Goal: Information Seeking & Learning: Learn about a topic

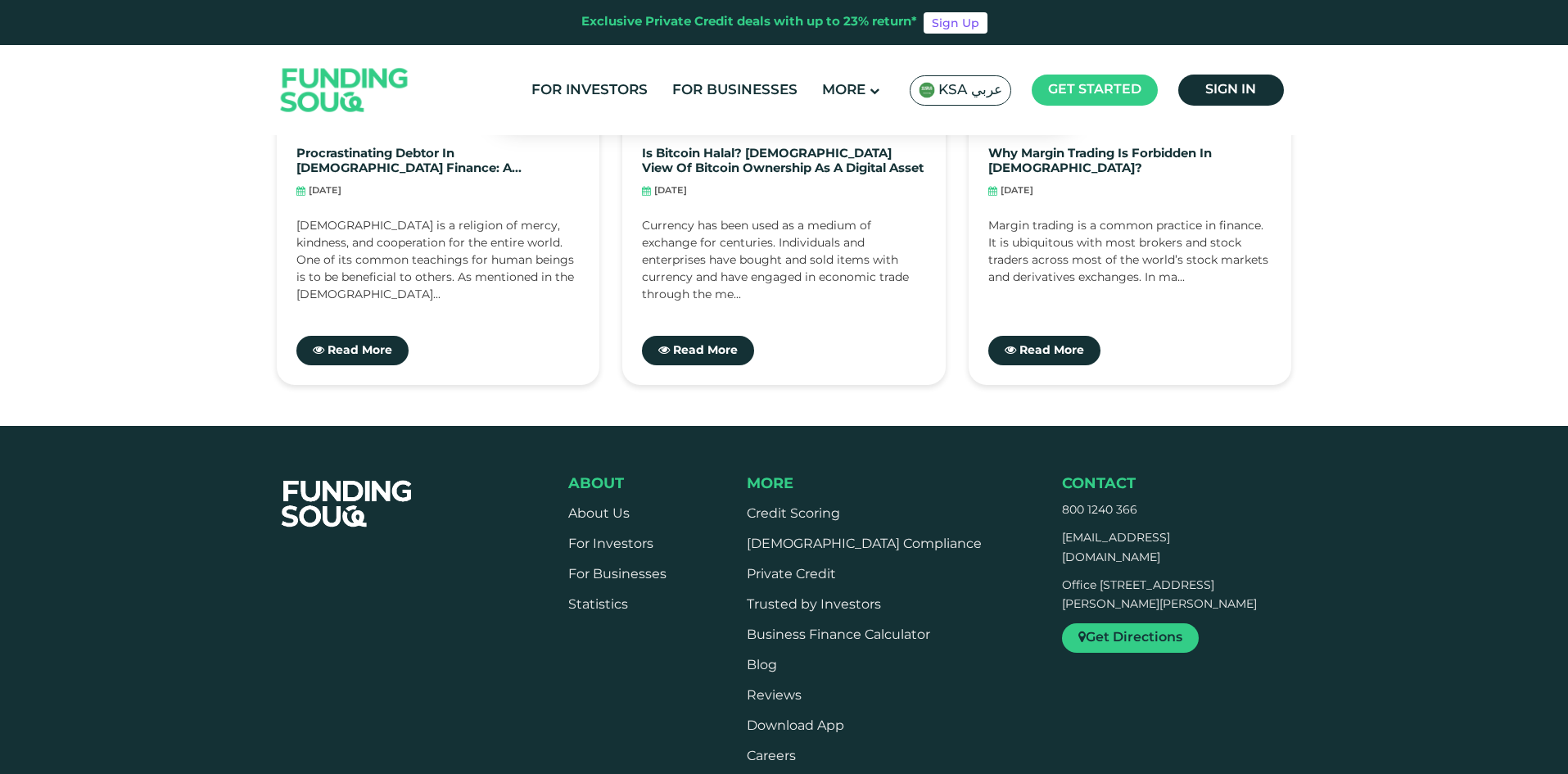
scroll to position [5180, 0]
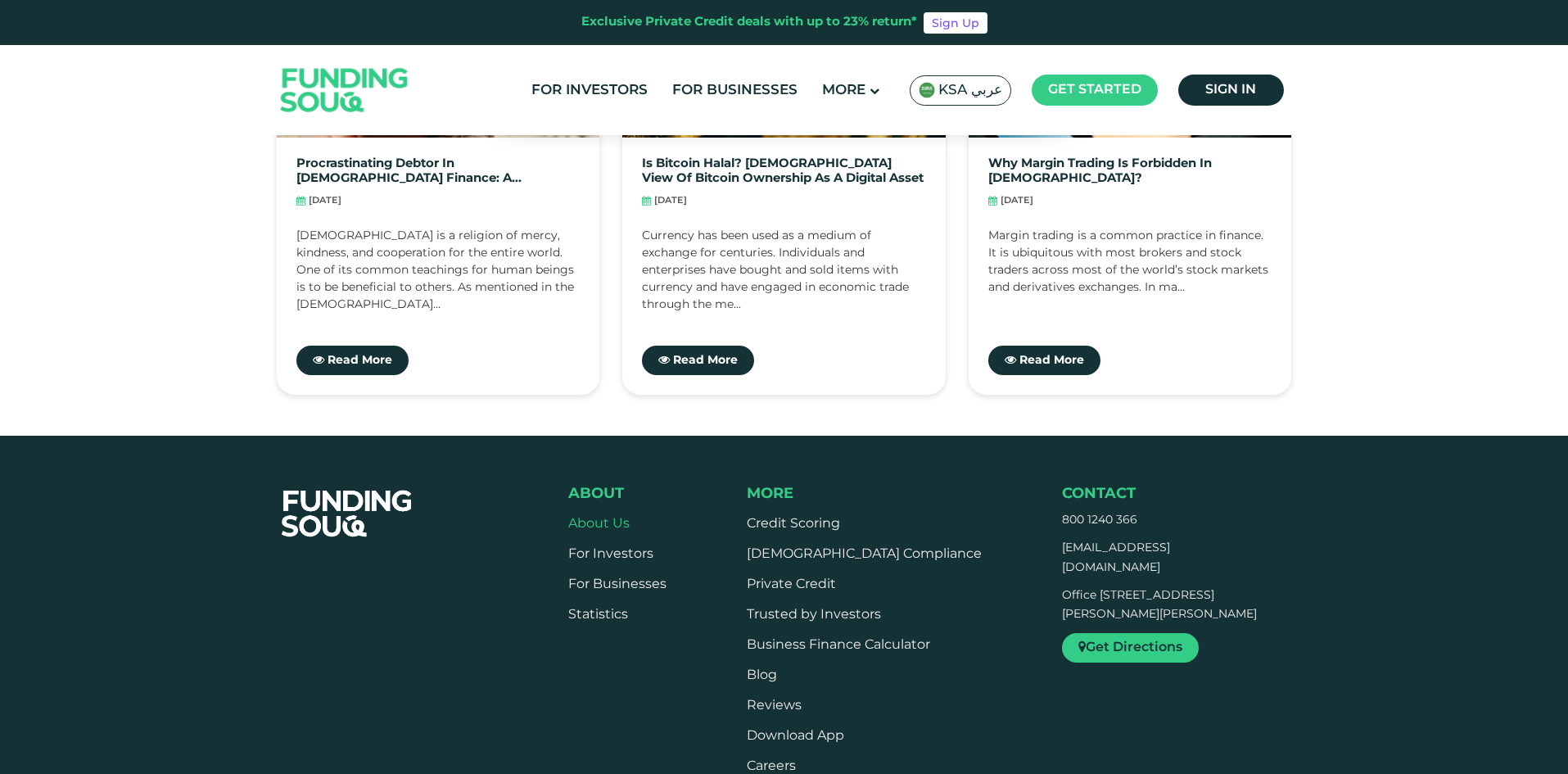
click at [585, 517] on link "About Us" at bounding box center [599, 523] width 62 height 13
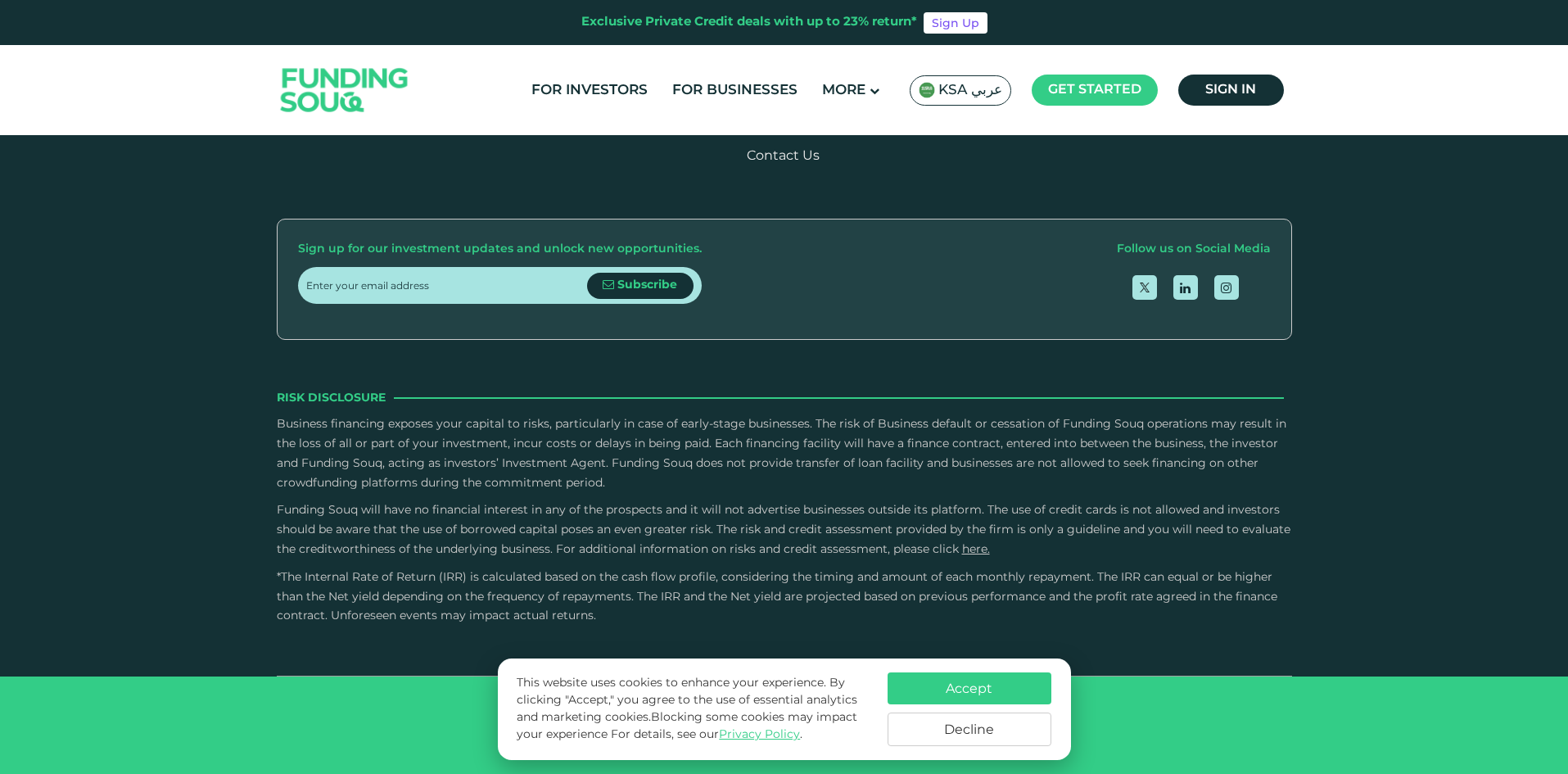
scroll to position [2887, 0]
